Goal: Information Seeking & Learning: Learn about a topic

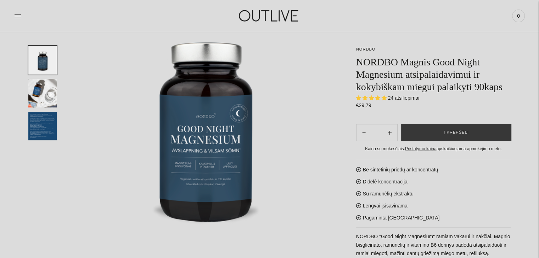
scroll to position [79, 0]
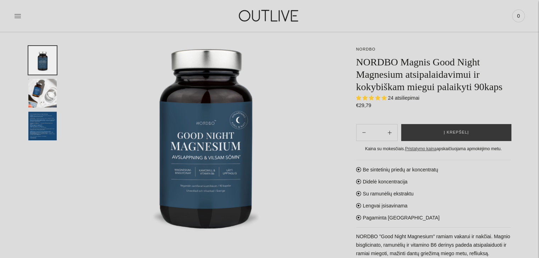
click at [39, 97] on img "Translation missing: en.general.accessibility.image_thumbail" at bounding box center [42, 93] width 28 height 29
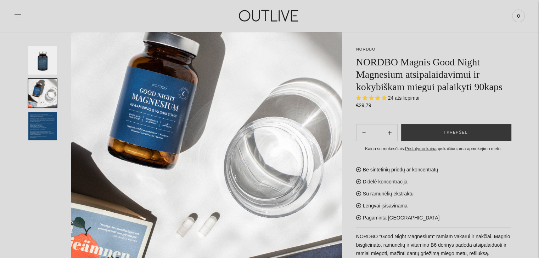
click at [45, 128] on img "Translation missing: en.general.accessibility.image_thumbail" at bounding box center [42, 126] width 28 height 29
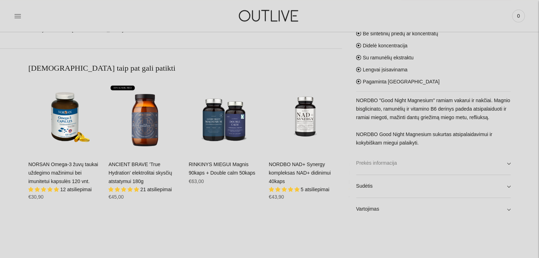
scroll to position [433, 0]
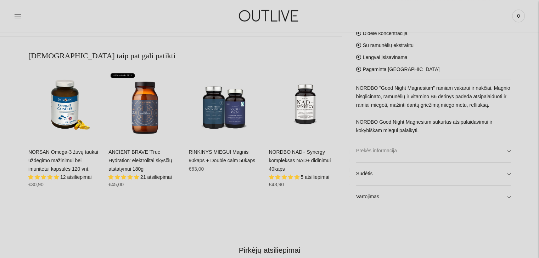
click at [446, 159] on link "Prekės informacija" at bounding box center [433, 151] width 154 height 23
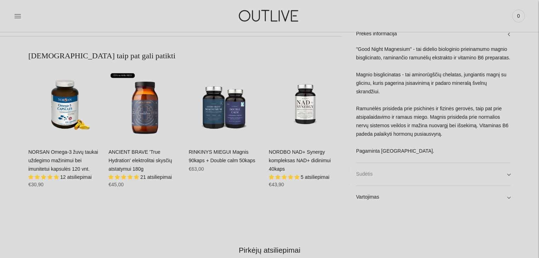
click at [373, 173] on link "Sudėtis" at bounding box center [433, 174] width 154 height 23
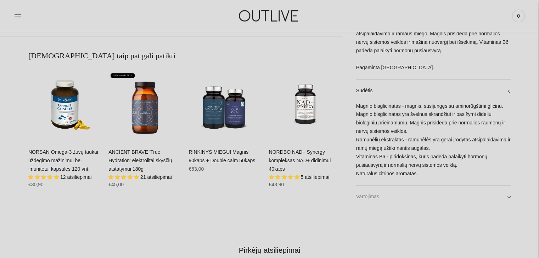
click at [369, 198] on link "Vartojimas" at bounding box center [433, 197] width 154 height 23
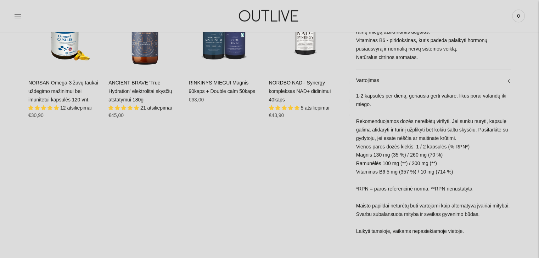
scroll to position [504, 0]
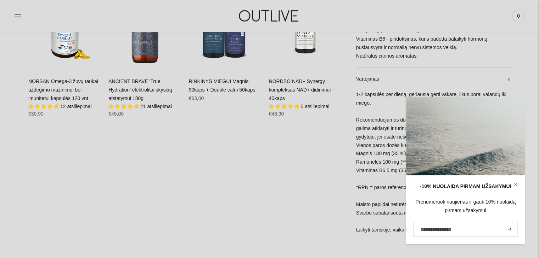
click at [516, 187] on link at bounding box center [515, 185] width 18 height 18
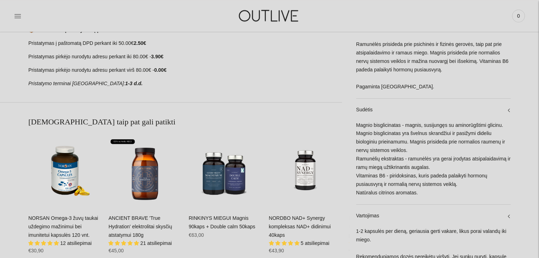
scroll to position [362, 0]
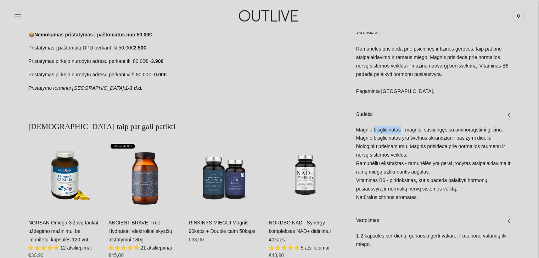
drag, startPoint x: 374, startPoint y: 120, endPoint x: 400, endPoint y: 122, distance: 26.3
click at [400, 126] on div "Magnio bisglicinatas - magnis, susijungęs su aminorūgštimi glicinu. Magnio bisg…" at bounding box center [433, 167] width 154 height 83
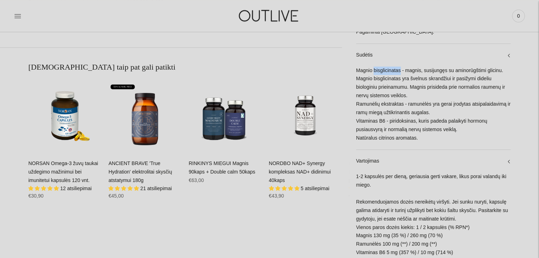
scroll to position [433, 0]
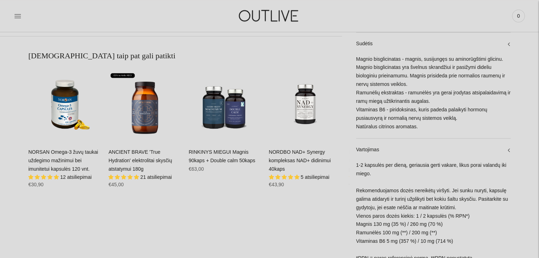
click at [412, 117] on div "Magnio bisglicinatas - magnis, susijungęs su aminorūgštimi glicinu. Magnio bisg…" at bounding box center [433, 96] width 154 height 83
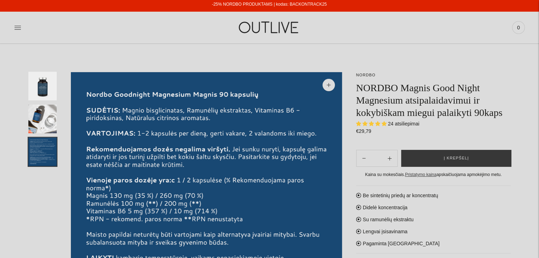
scroll to position [0, 0]
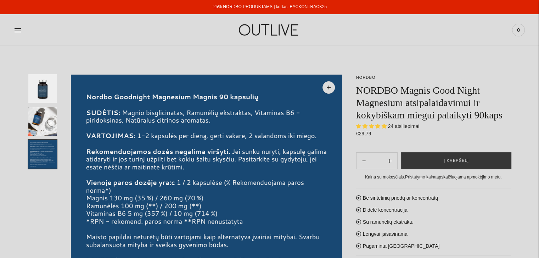
click at [44, 89] on img "Translation missing: en.general.accessibility.image_thumbail" at bounding box center [42, 88] width 28 height 29
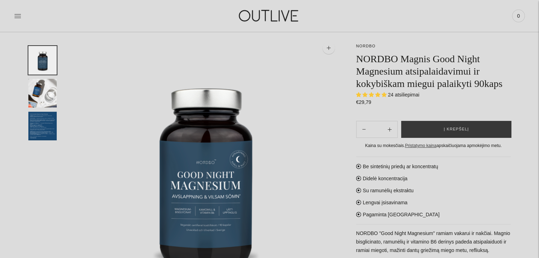
scroll to position [71, 0]
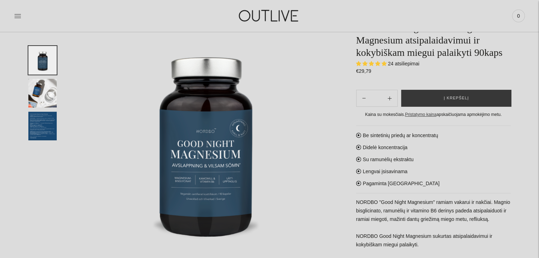
click at [41, 95] on img "Translation missing: en.general.accessibility.image_thumbail" at bounding box center [42, 93] width 28 height 29
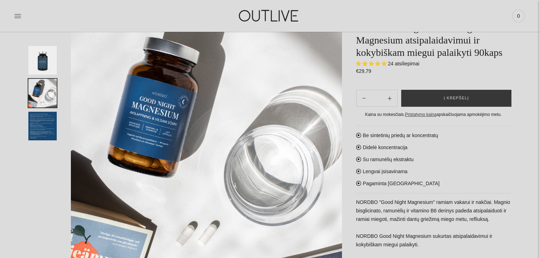
click at [32, 137] on img "Translation missing: en.general.accessibility.image_thumbail" at bounding box center [42, 126] width 28 height 29
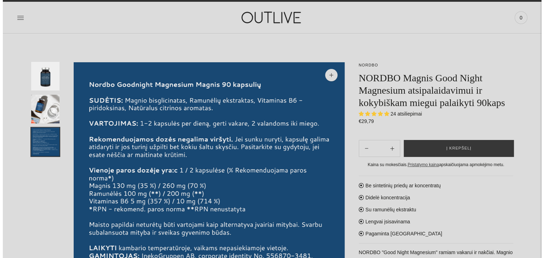
scroll to position [0, 0]
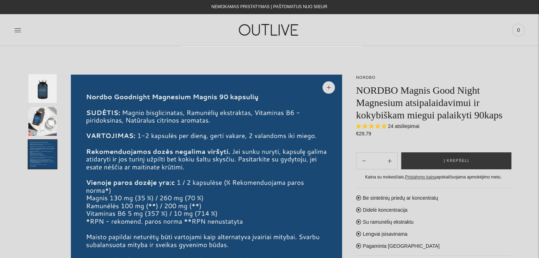
click at [55, 124] on img "Translation missing: en.general.accessibility.image_thumbail" at bounding box center [42, 121] width 28 height 29
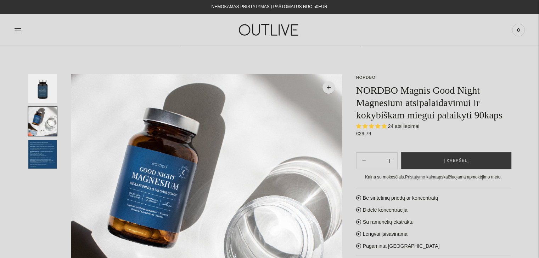
click at [42, 150] on img "Translation missing: en.general.accessibility.image_thumbail" at bounding box center [42, 154] width 28 height 29
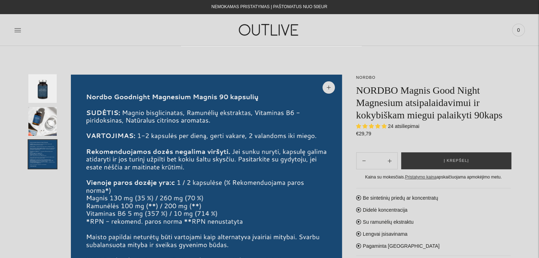
click at [49, 122] on img "Translation missing: en.general.accessibility.image_thumbail" at bounding box center [42, 121] width 28 height 29
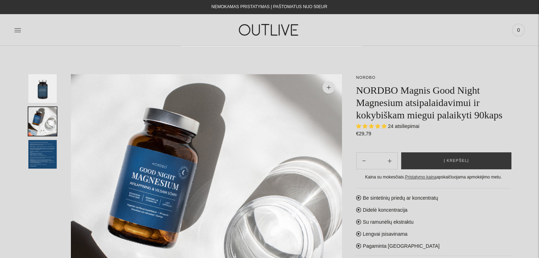
click at [156, 184] on img at bounding box center [206, 209] width 271 height 271
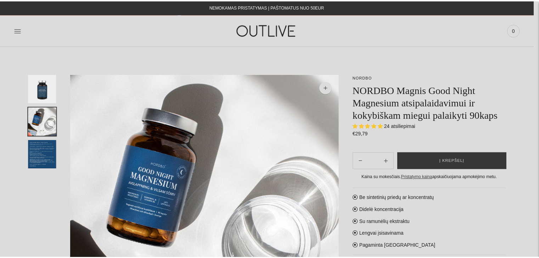
scroll to position [74, 0]
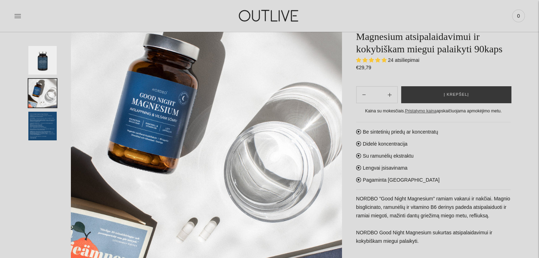
click at [29, 118] on img "Translation missing: en.general.accessibility.image_thumbail" at bounding box center [42, 126] width 28 height 29
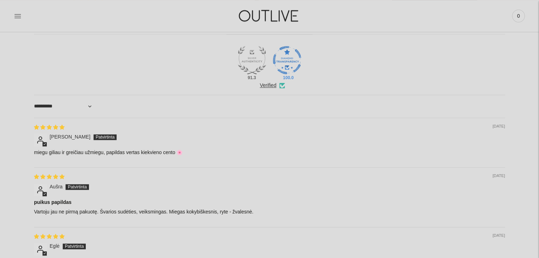
scroll to position [853, 0]
